Goal: Task Accomplishment & Management: Use online tool/utility

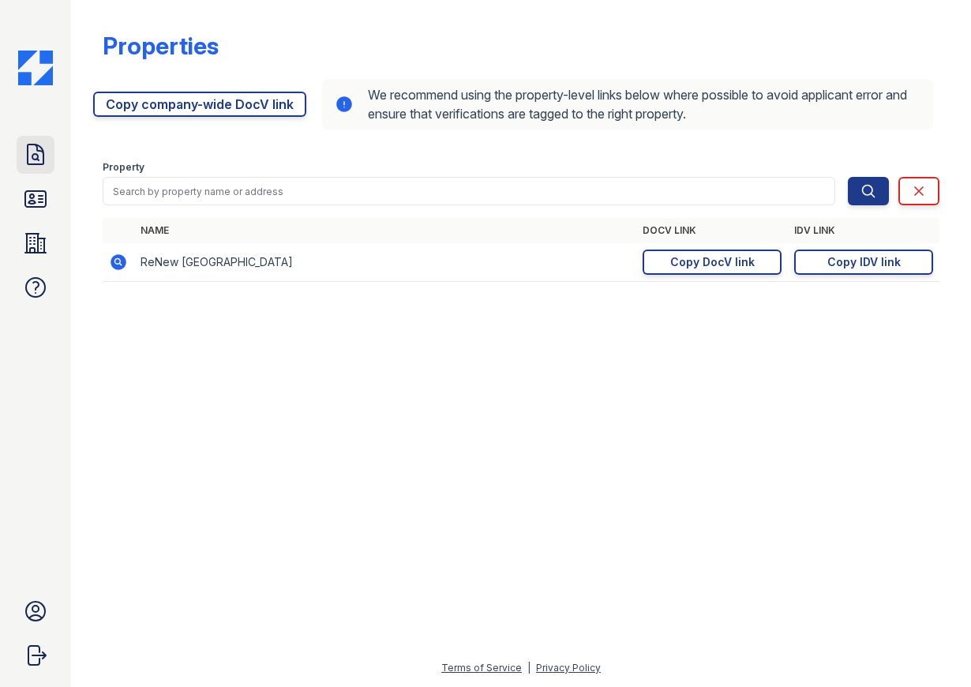
click at [33, 154] on icon at bounding box center [36, 155] width 16 height 20
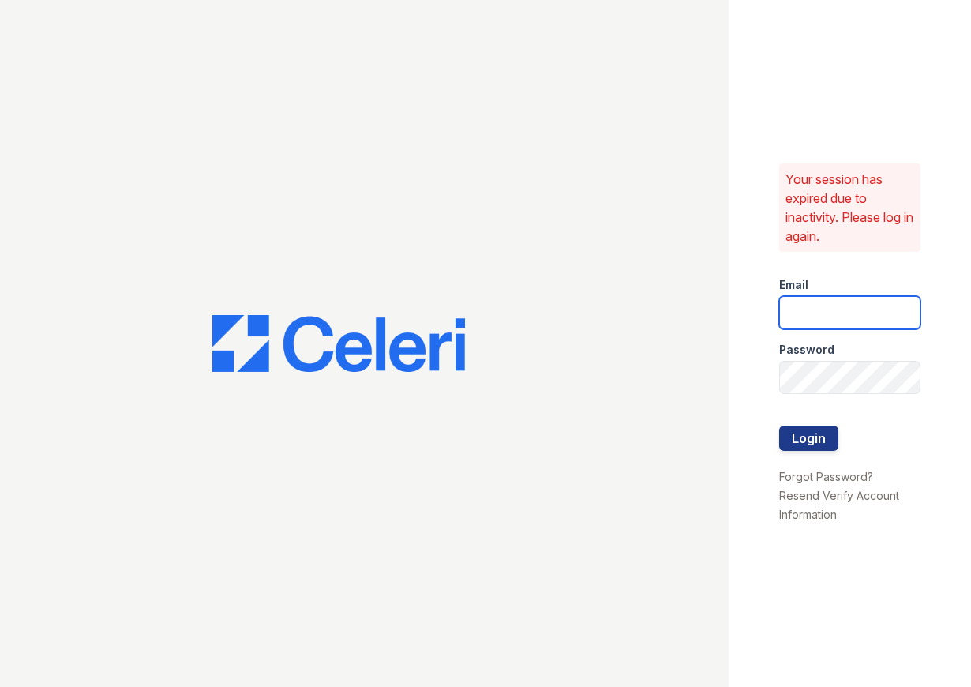
click at [813, 319] on input "email" at bounding box center [850, 312] width 142 height 33
type input "[EMAIL_ADDRESS][DOMAIN_NAME]"
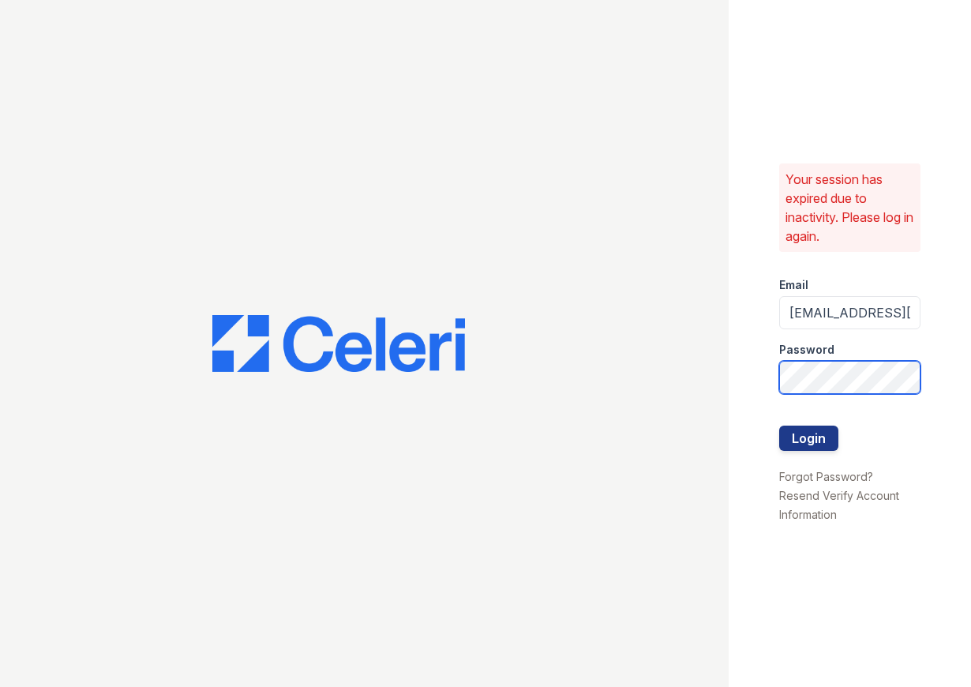
click at [779, 426] on button "Login" at bounding box center [808, 438] width 59 height 25
